Goal: Check status: Check status

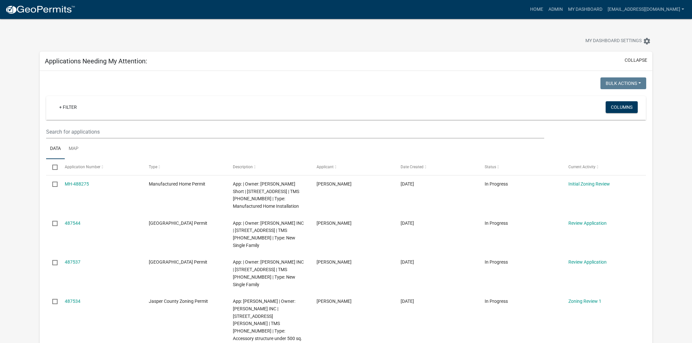
scroll to position [181, 0]
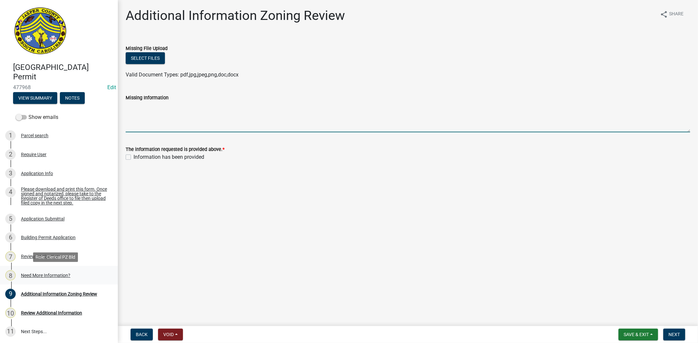
click at [60, 275] on div "Need More Information?" at bounding box center [45, 275] width 49 height 5
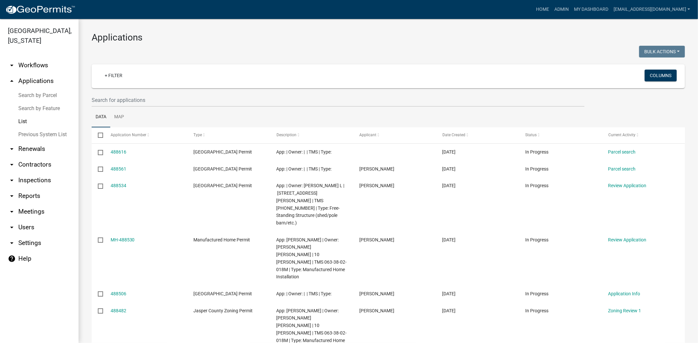
click at [191, 109] on ul "Data Map" at bounding box center [388, 117] width 593 height 21
click at [192, 103] on input "text" at bounding box center [338, 100] width 492 height 13
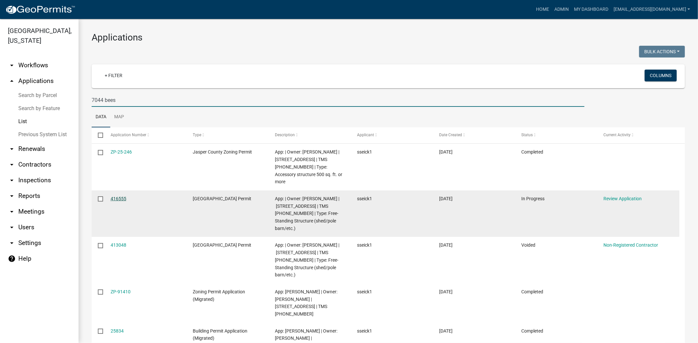
type input "7044 bees"
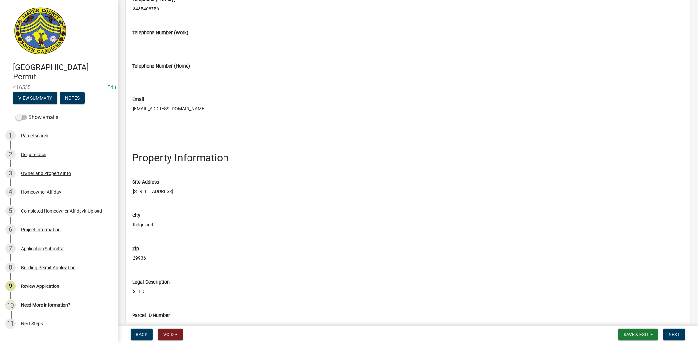
scroll to position [581, 0]
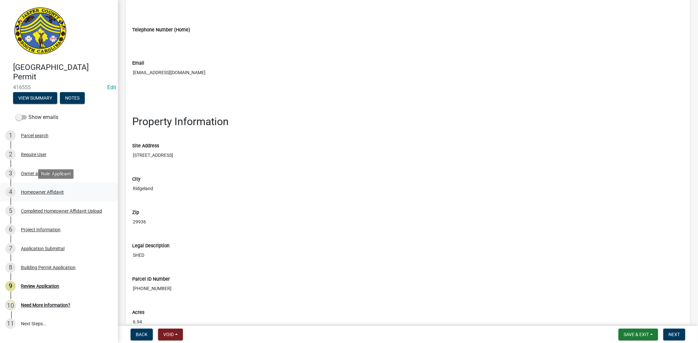
click at [51, 190] on div "Homeowner Affidavit" at bounding box center [42, 192] width 43 height 5
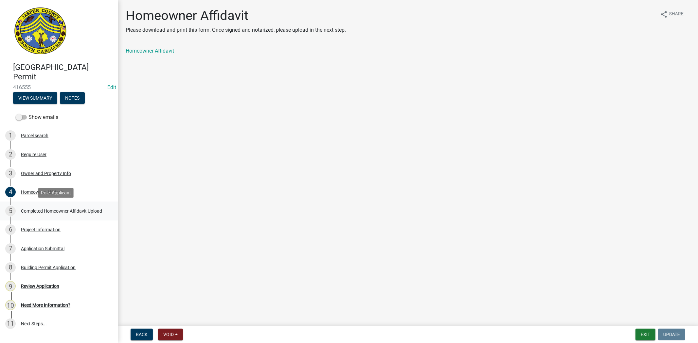
click at [84, 209] on div "Completed Homeowner Affidavit Upload" at bounding box center [61, 211] width 81 height 5
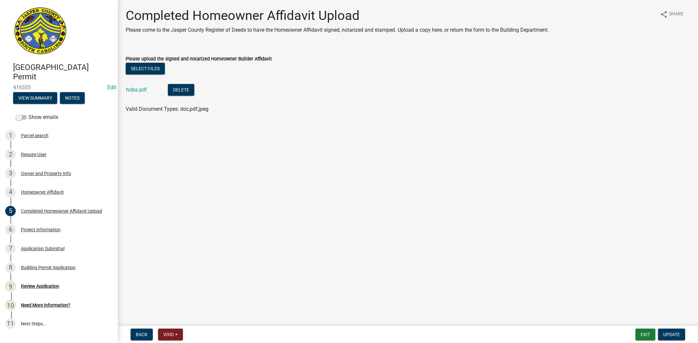
click at [139, 93] on div "hoba.pdf" at bounding box center [141, 90] width 31 height 13
click at [141, 91] on link "hoba.pdf" at bounding box center [136, 90] width 21 height 6
click at [671, 329] on button "Update" at bounding box center [671, 335] width 27 height 12
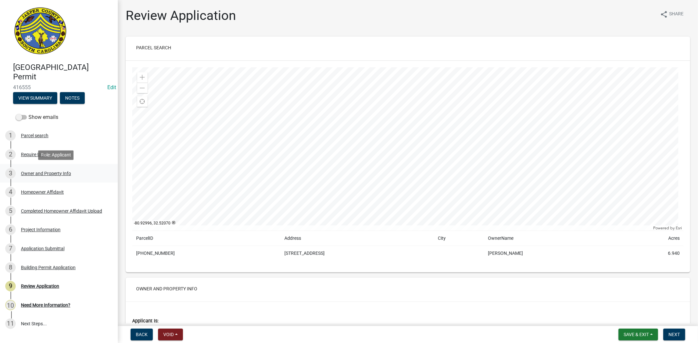
click at [59, 174] on div "Owner and Property Info" at bounding box center [46, 173] width 50 height 5
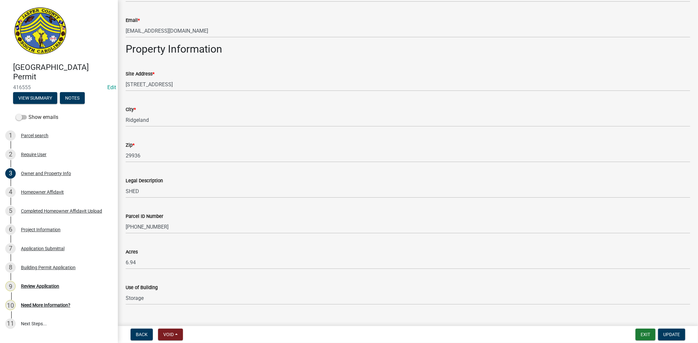
scroll to position [426, 0]
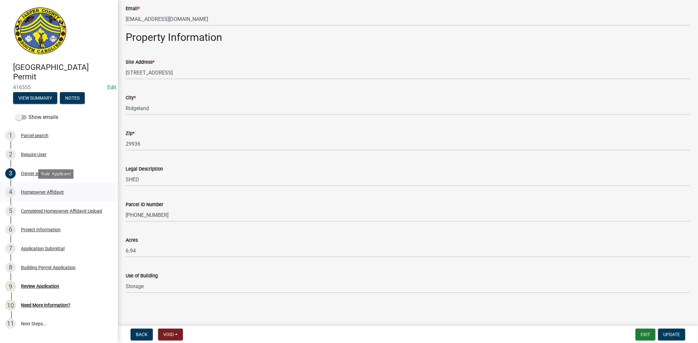
click at [57, 191] on div "Homeowner Affidavit" at bounding box center [42, 192] width 43 height 5
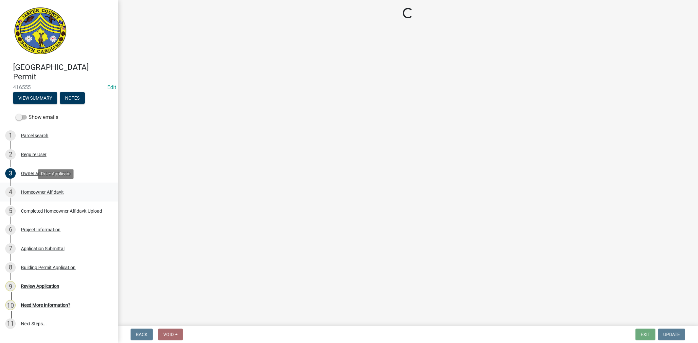
scroll to position [0, 0]
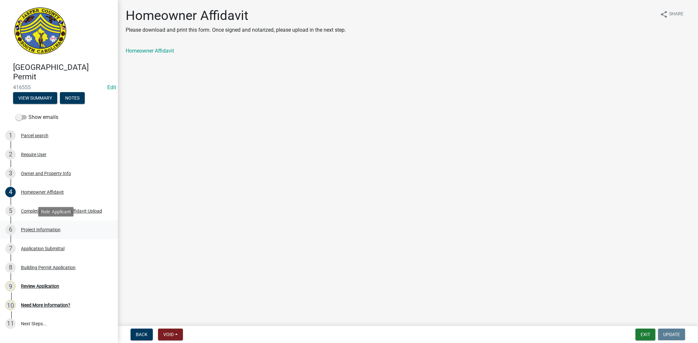
click at [50, 229] on div "Project Information" at bounding box center [41, 230] width 40 height 5
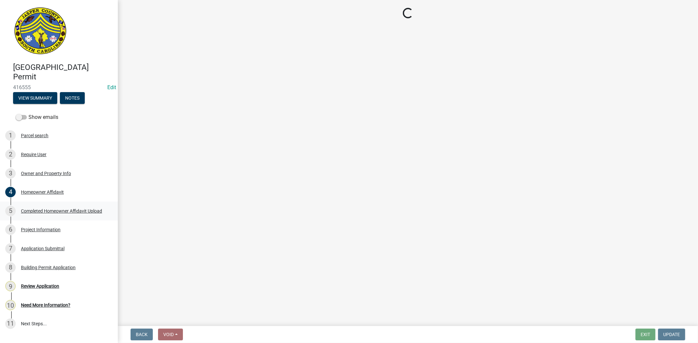
select select "f53fa719-3ff7-48d2-9eb7-3bbc18bb9995"
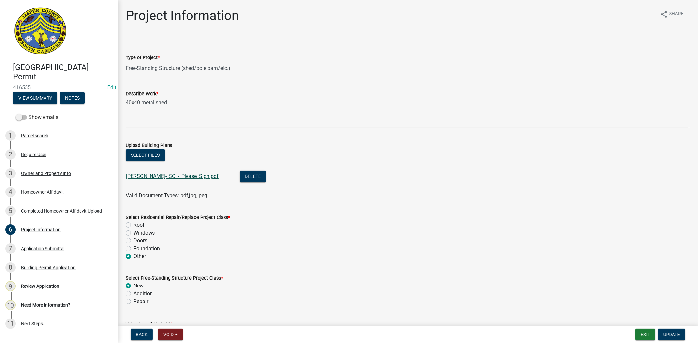
click at [198, 179] on link "Sean_Seick_-_SC_-_Please_Sign.pdf" at bounding box center [172, 176] width 93 height 6
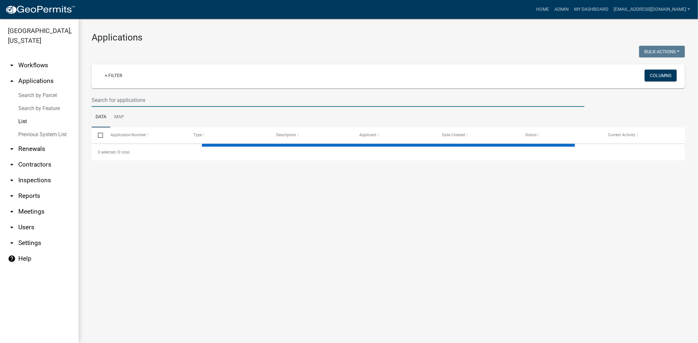
click at [150, 102] on input "text" at bounding box center [338, 100] width 492 height 13
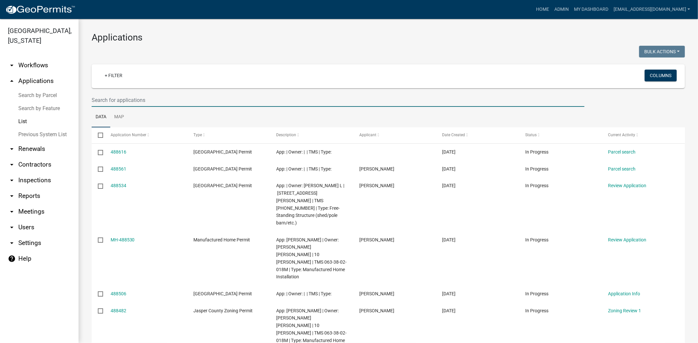
paste input "[PHONE_NUMBER]"
drag, startPoint x: 101, startPoint y: 100, endPoint x: 84, endPoint y: 101, distance: 17.0
click at [85, 101] on div "Applications Bulk Actions Void Expire Lock Withdraw + Filter Columns [PHONE_NUM…" at bounding box center [387, 266] width 619 height 494
type input "[PHONE_NUMBER]"
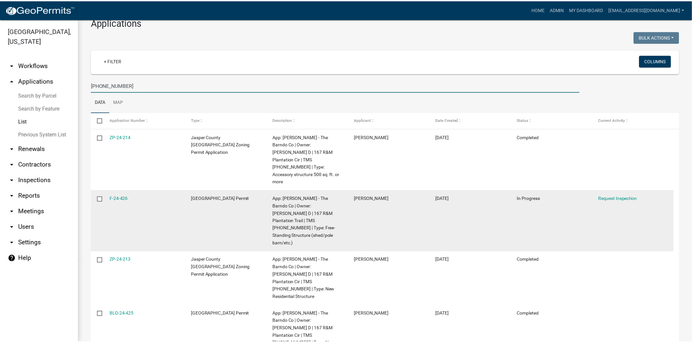
scroll to position [26, 0]
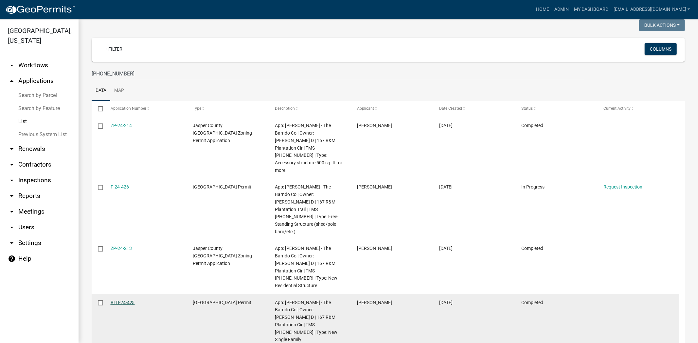
click at [118, 300] on link "BLD-24-425" at bounding box center [123, 302] width 24 height 5
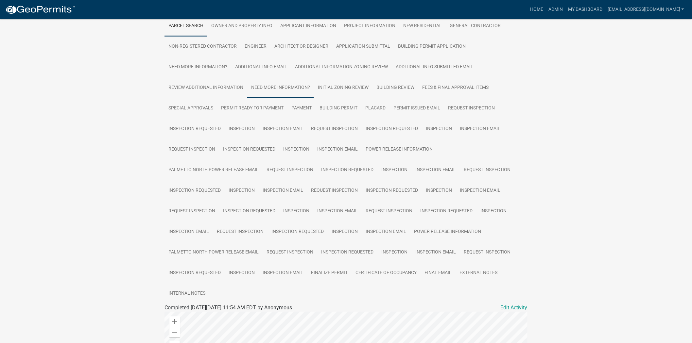
scroll to position [122, 0]
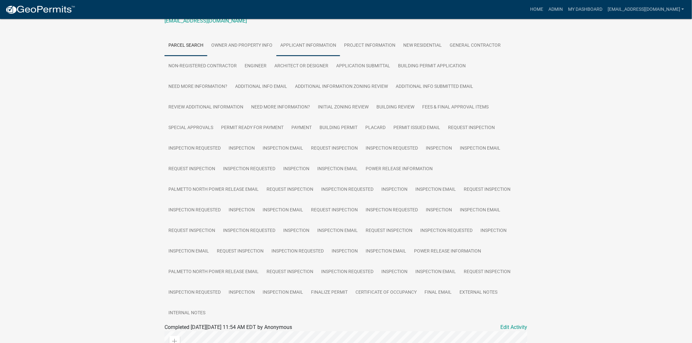
click at [307, 55] on link "Applicant Information" at bounding box center [308, 45] width 64 height 21
click at [366, 44] on link "Project Information" at bounding box center [369, 45] width 59 height 21
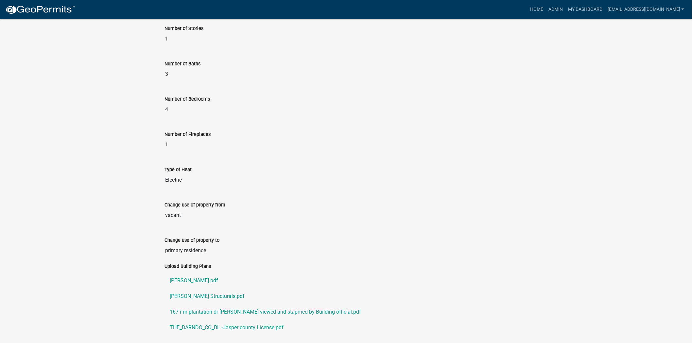
scroll to position [659, 0]
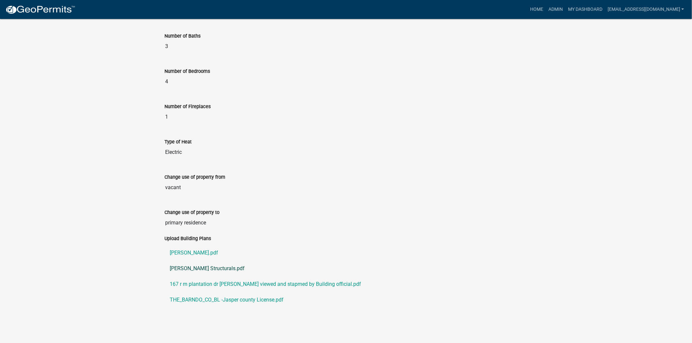
click at [192, 270] on link "[PERSON_NAME] Structurals.pdf" at bounding box center [345, 269] width 363 height 16
click at [185, 253] on link "[PERSON_NAME].pdf" at bounding box center [345, 253] width 363 height 16
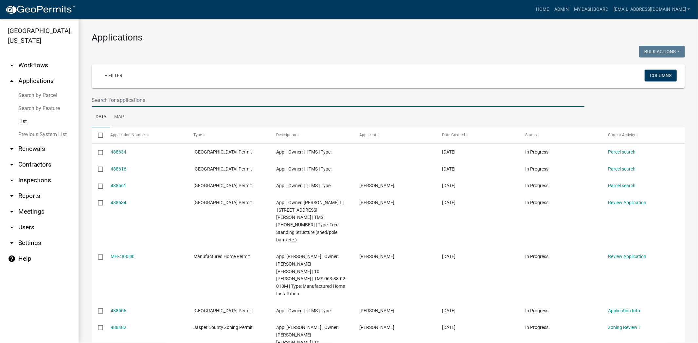
click at [175, 101] on input "text" at bounding box center [338, 100] width 492 height 13
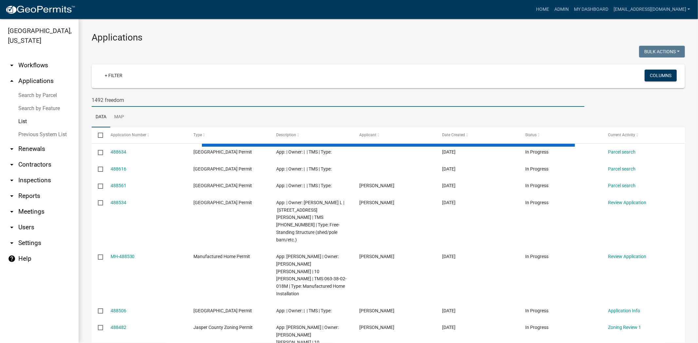
type input "1492 freedom"
